Goal: Purchase product/service

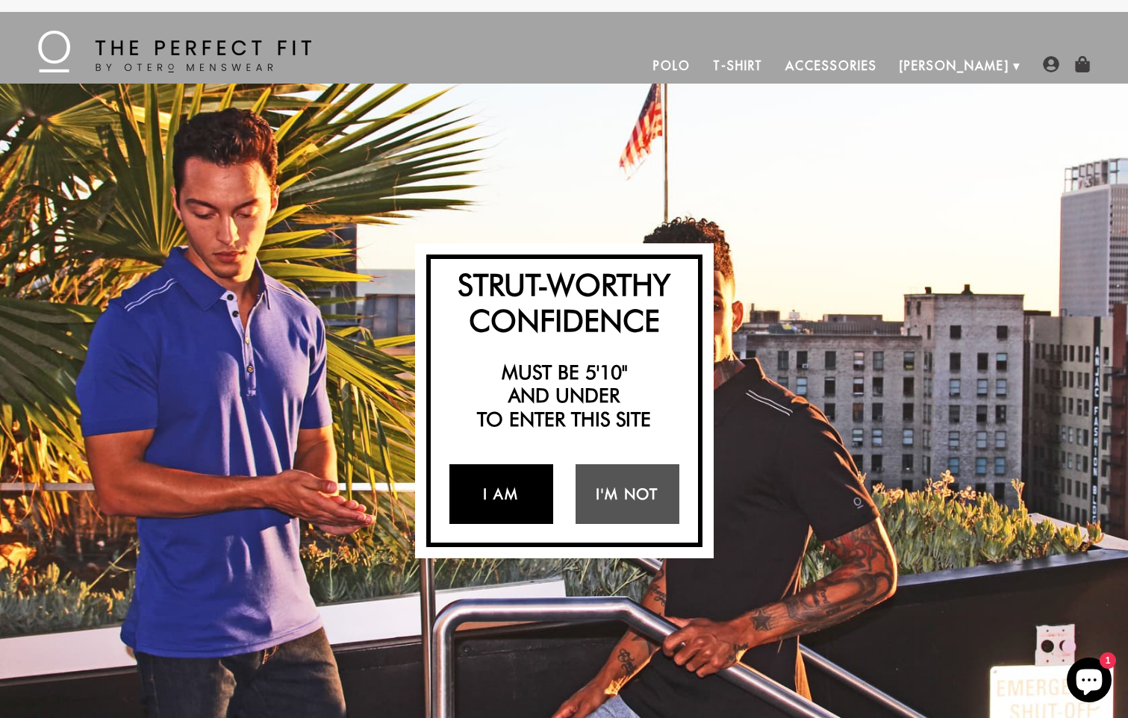
click at [504, 494] on link "I Am" at bounding box center [501, 494] width 104 height 60
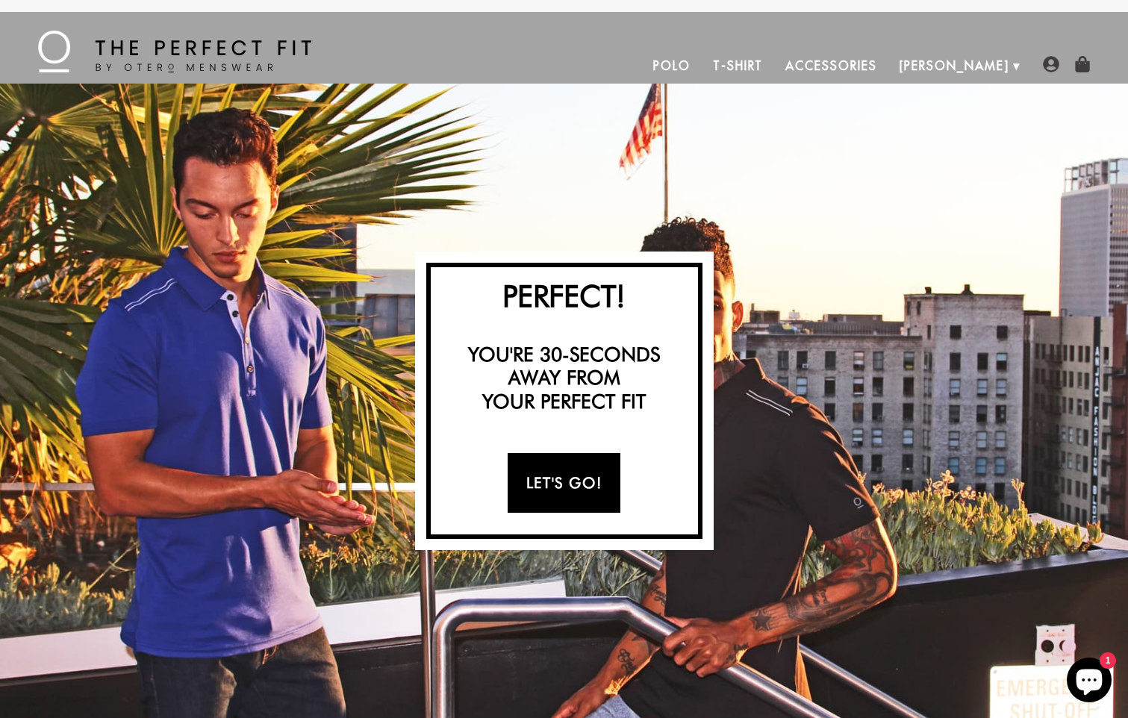
click at [558, 472] on link "Let's Go!" at bounding box center [563, 483] width 113 height 60
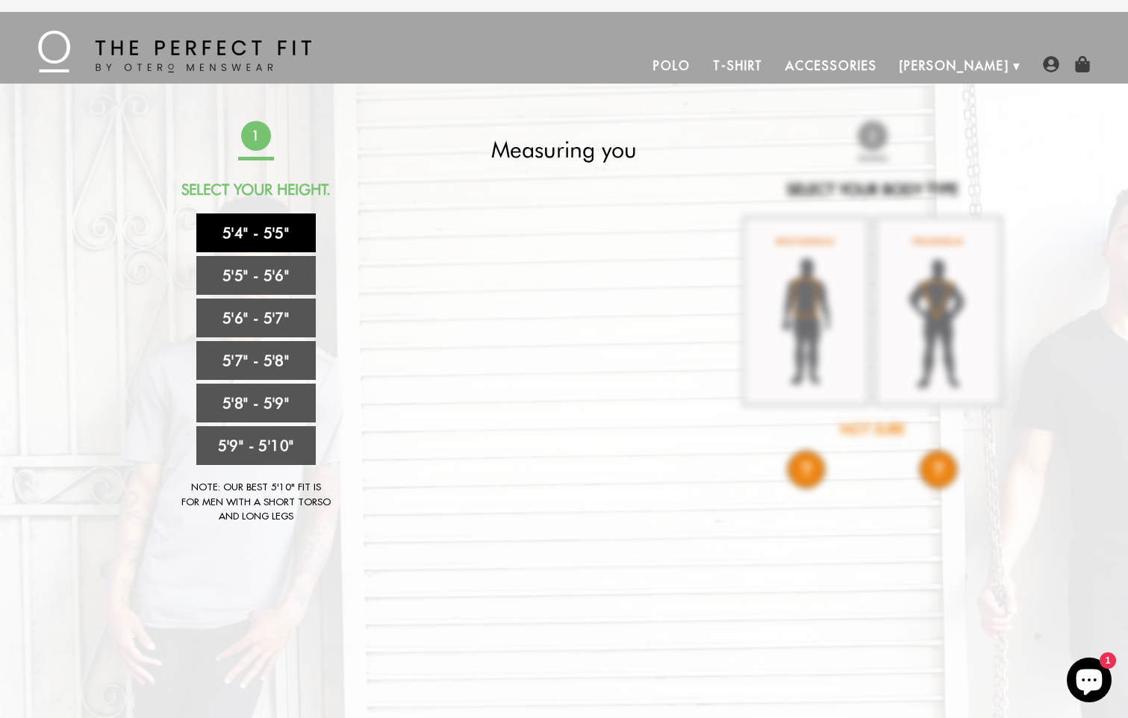
click at [274, 237] on link "5'4" - 5'5"" at bounding box center [255, 232] width 119 height 39
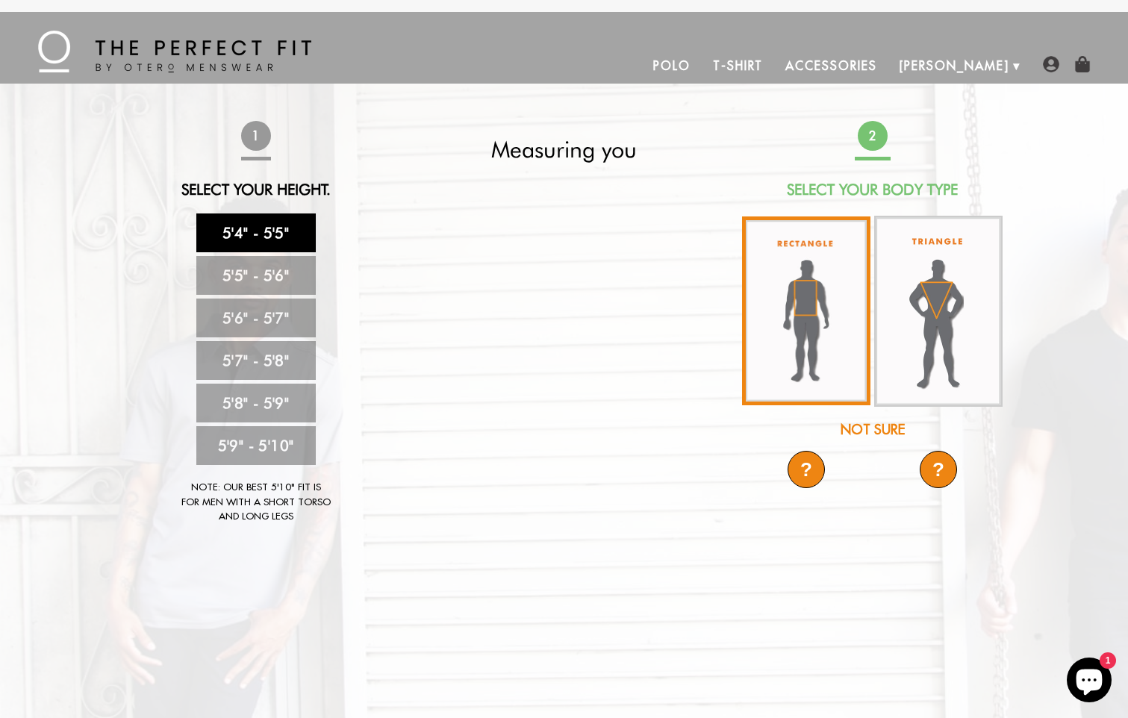
click at [799, 317] on img at bounding box center [806, 310] width 128 height 189
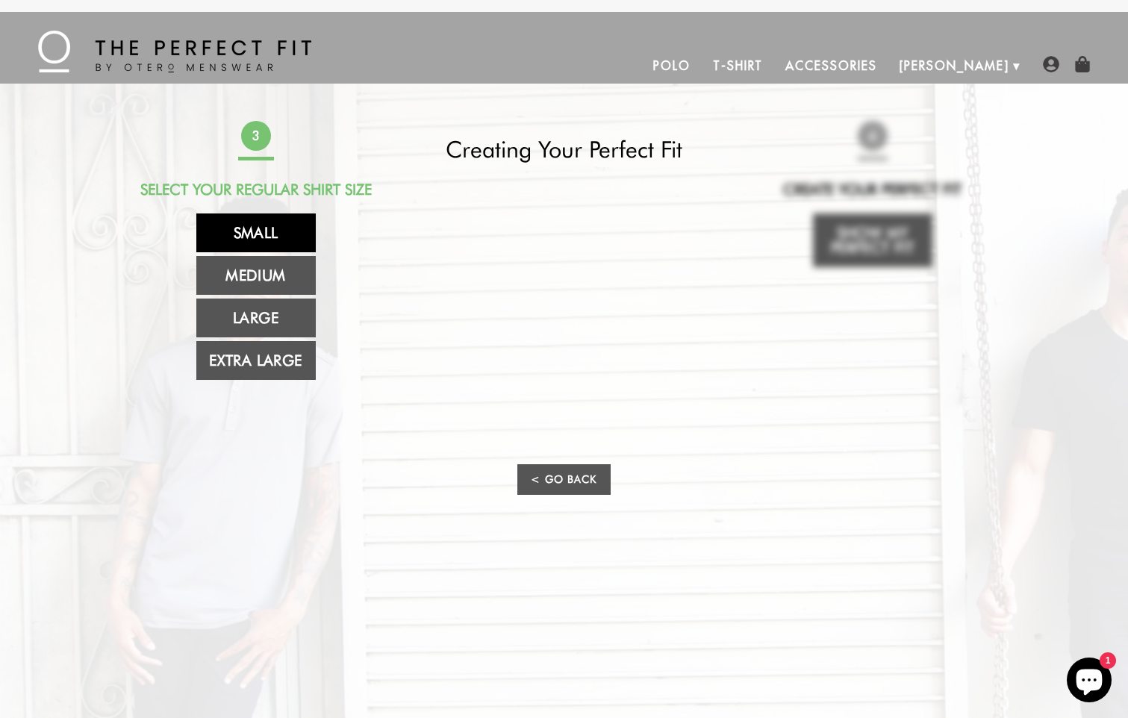
click at [265, 232] on link "Small" at bounding box center [255, 232] width 119 height 39
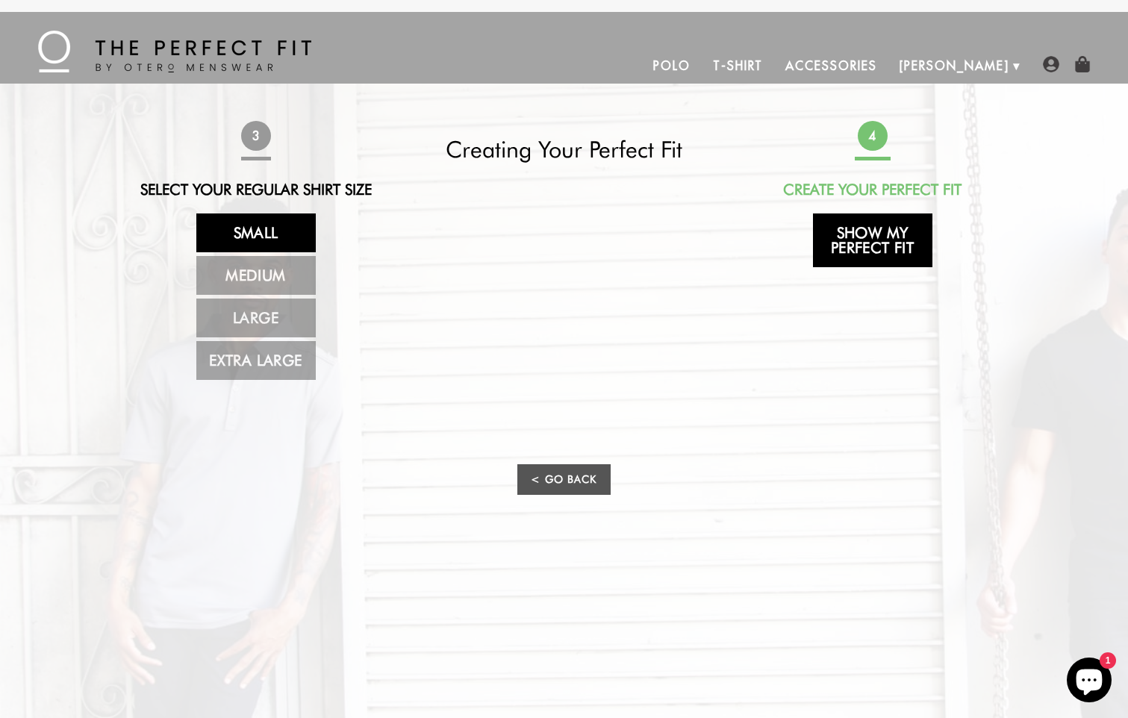
click at [877, 237] on link "Show My Perfect Fit" at bounding box center [872, 240] width 119 height 54
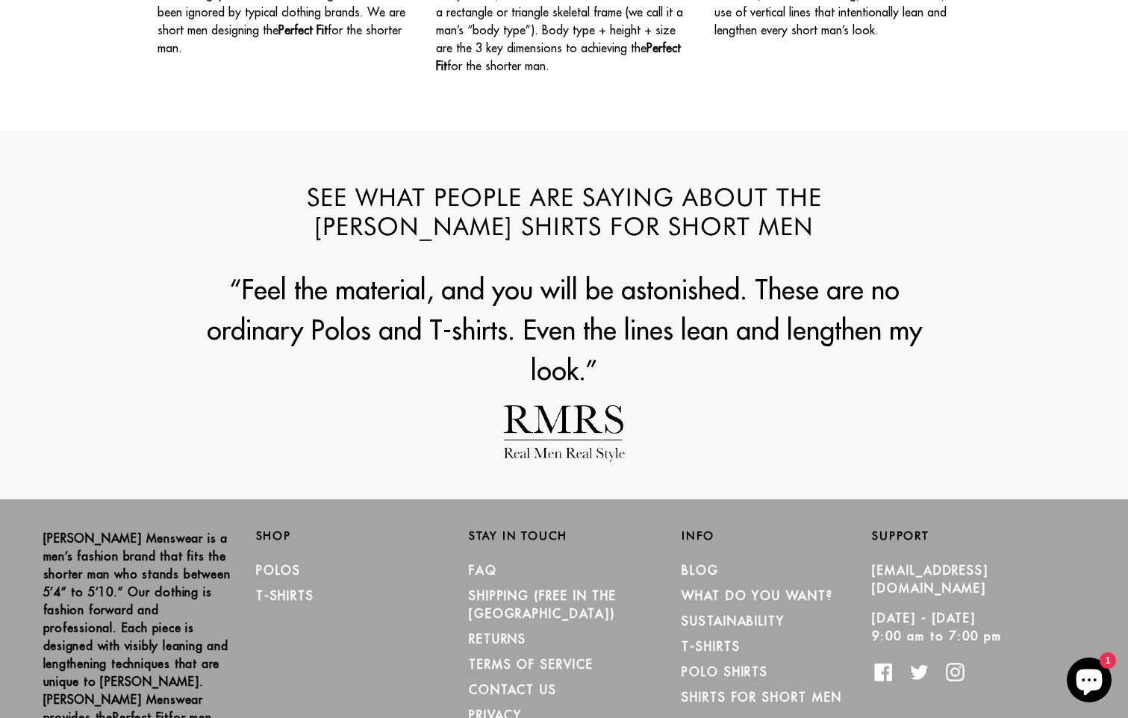
scroll to position [1869, 0]
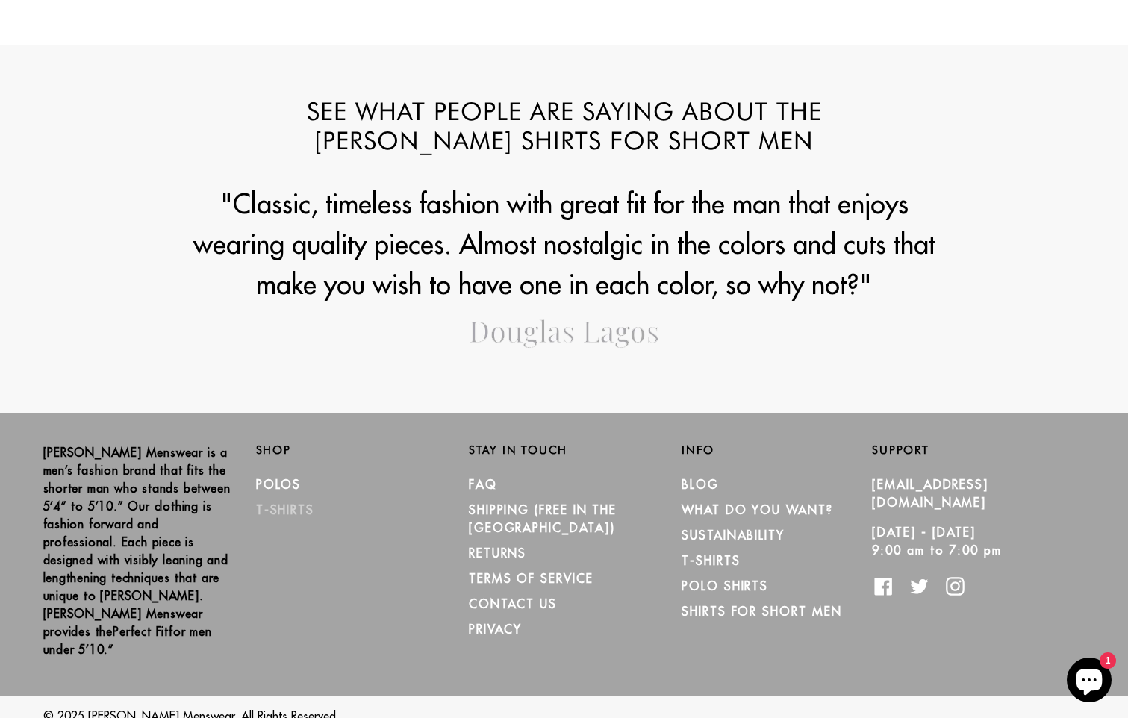
click at [263, 504] on link "T-Shirts" at bounding box center [285, 509] width 58 height 15
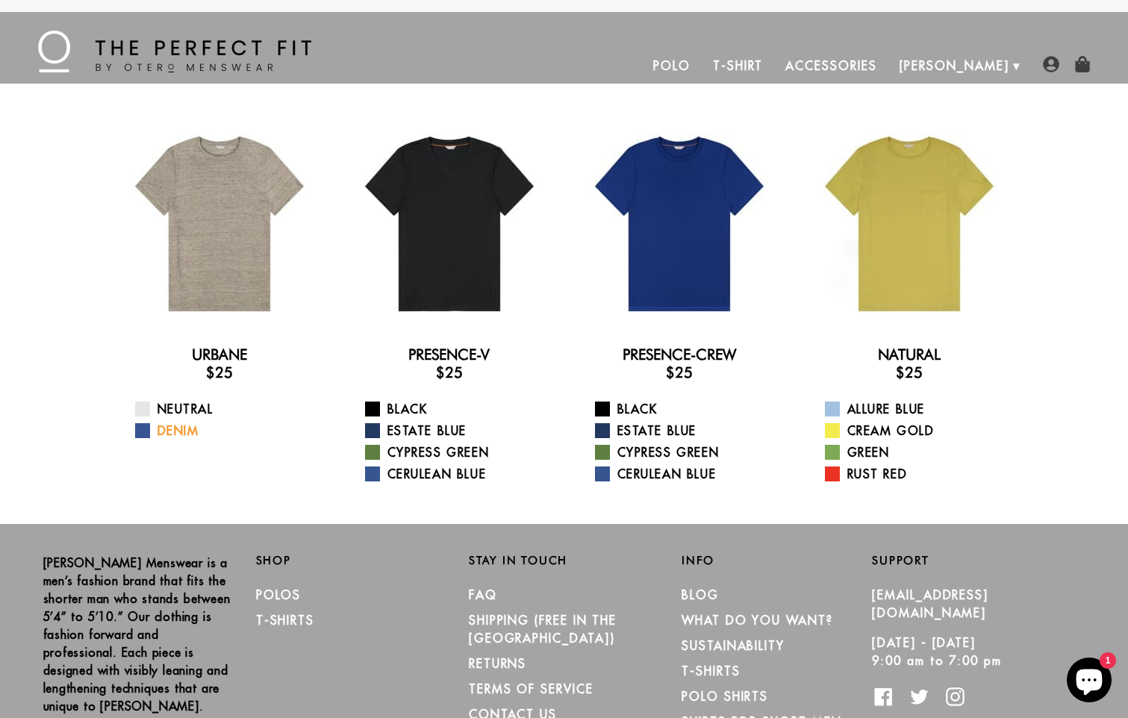
click at [179, 431] on link "Denim" at bounding box center [228, 431] width 187 height 18
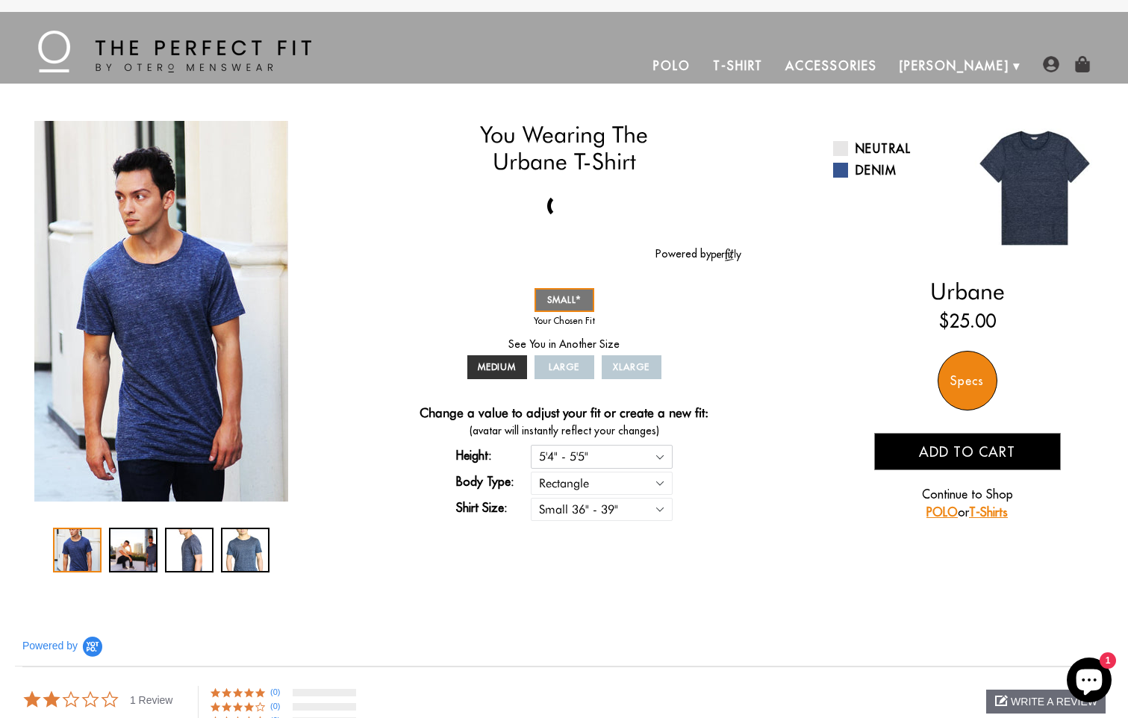
click at [658, 458] on select "5'4" - 5'5" 5'5" - 5'6" 5'6" - 5'7" 5'7" - 5'8" 5'8" - 5'9" 5'9" - 5'10"" at bounding box center [602, 456] width 142 height 23
click at [765, 419] on div "You Wearing The Urbane T-Shirt You're only 3 questions away from your perfect f…" at bounding box center [564, 346] width 1075 height 451
